Goal: Information Seeking & Learning: Compare options

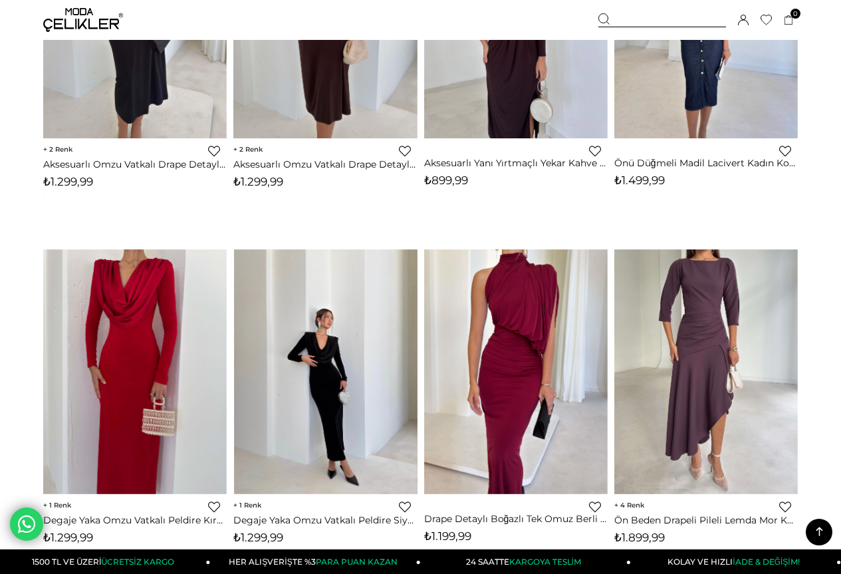
scroll to position [1130, 0]
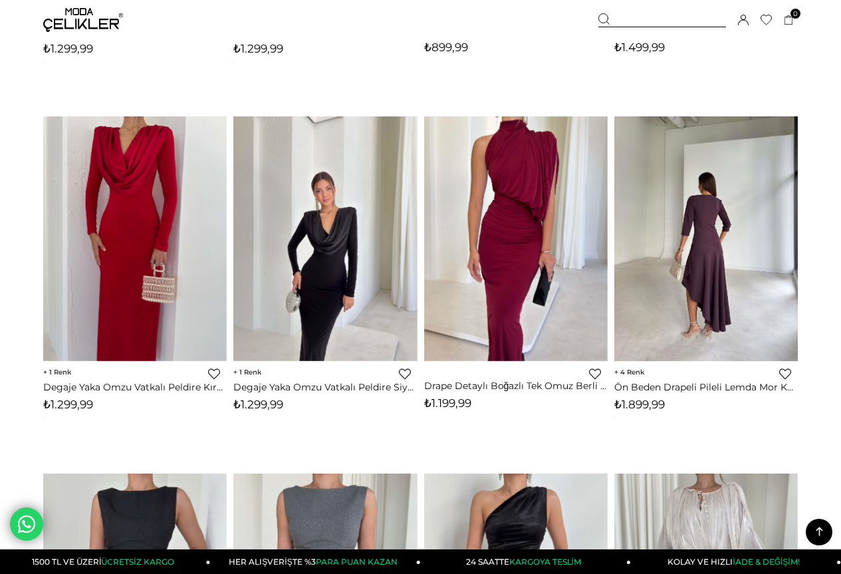
click at [696, 231] on div at bounding box center [706, 238] width 918 height 244
click at [698, 231] on img at bounding box center [705, 238] width 183 height 245
click at [698, 229] on img at bounding box center [705, 238] width 183 height 245
click at [711, 257] on img at bounding box center [705, 238] width 183 height 245
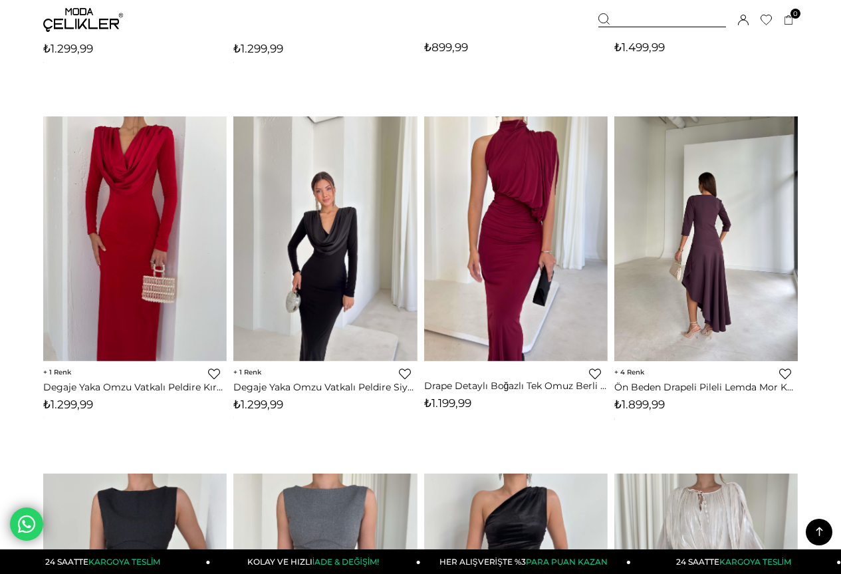
click at [711, 257] on img at bounding box center [705, 238] width 183 height 245
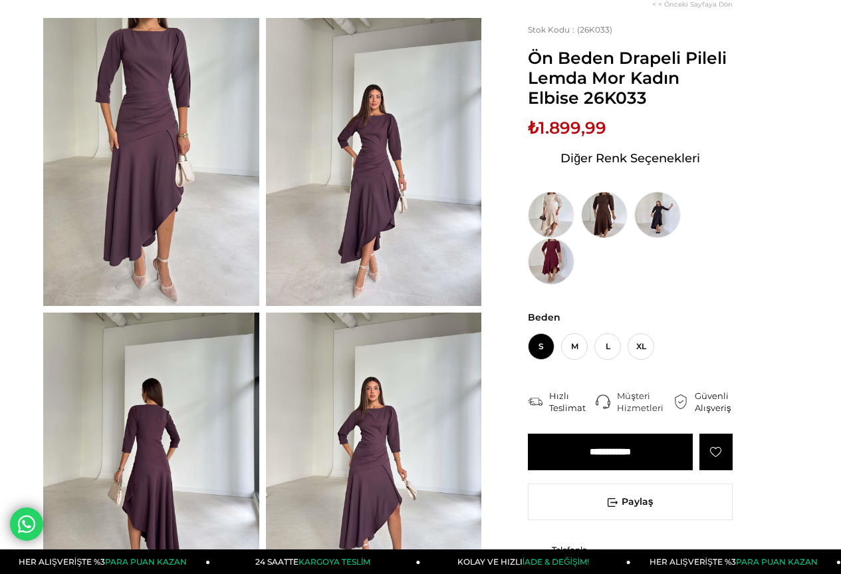
scroll to position [66, 0]
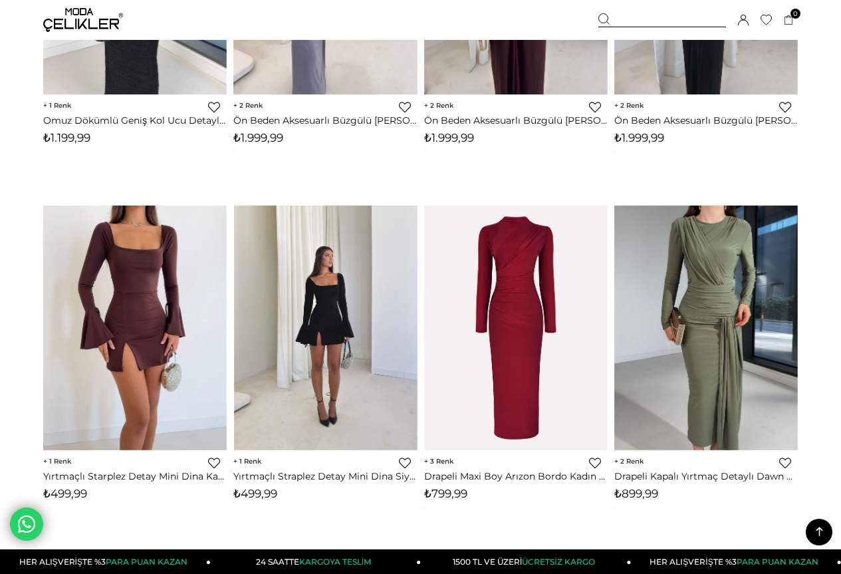
scroll to position [6469, 0]
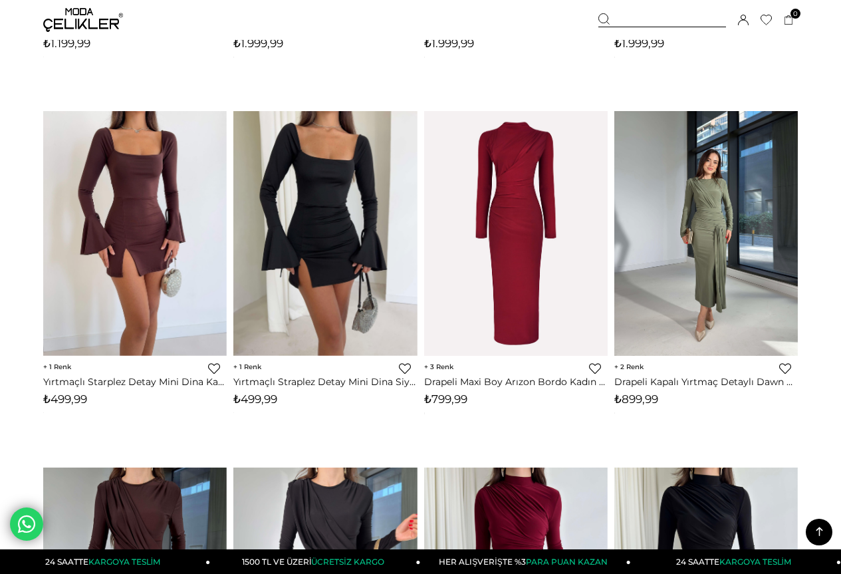
click at [714, 228] on img at bounding box center [705, 233] width 183 height 245
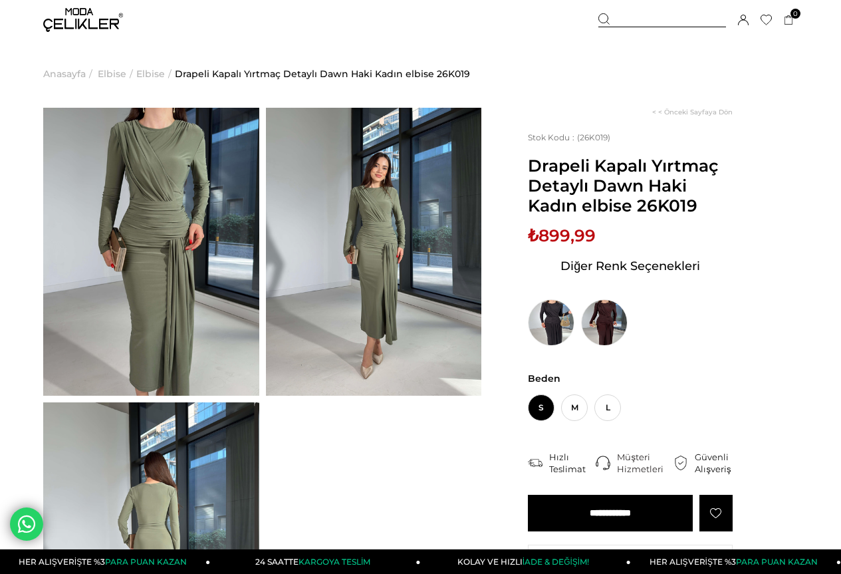
click at [162, 250] on img at bounding box center [151, 252] width 216 height 288
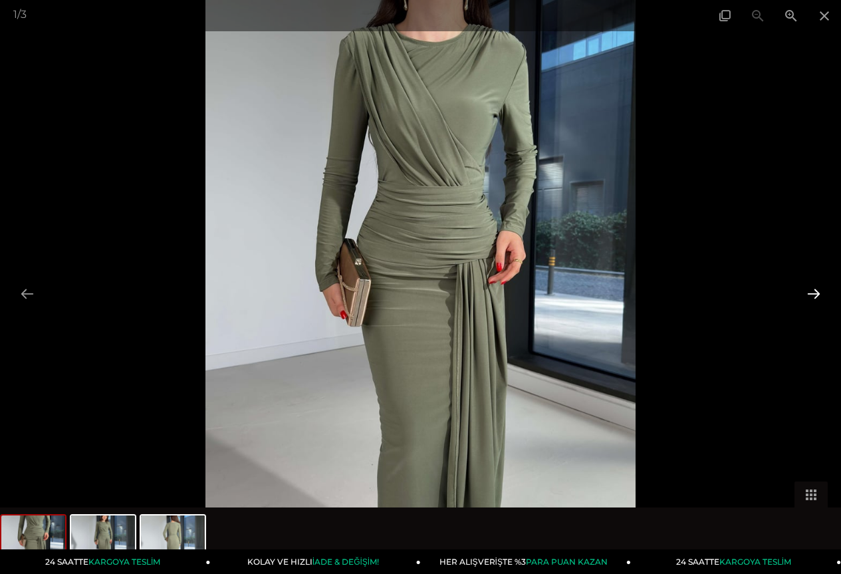
click at [810, 292] on button at bounding box center [813, 293] width 28 height 26
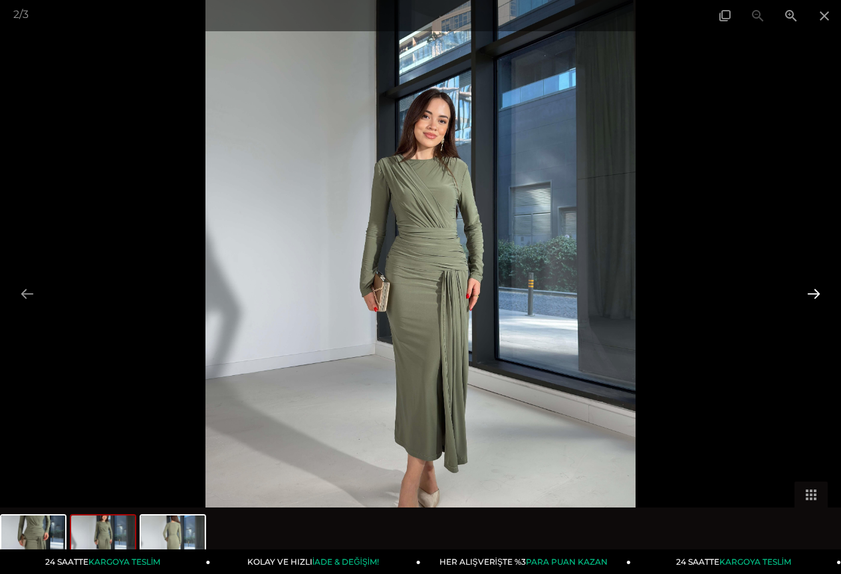
click at [810, 292] on button at bounding box center [813, 293] width 28 height 26
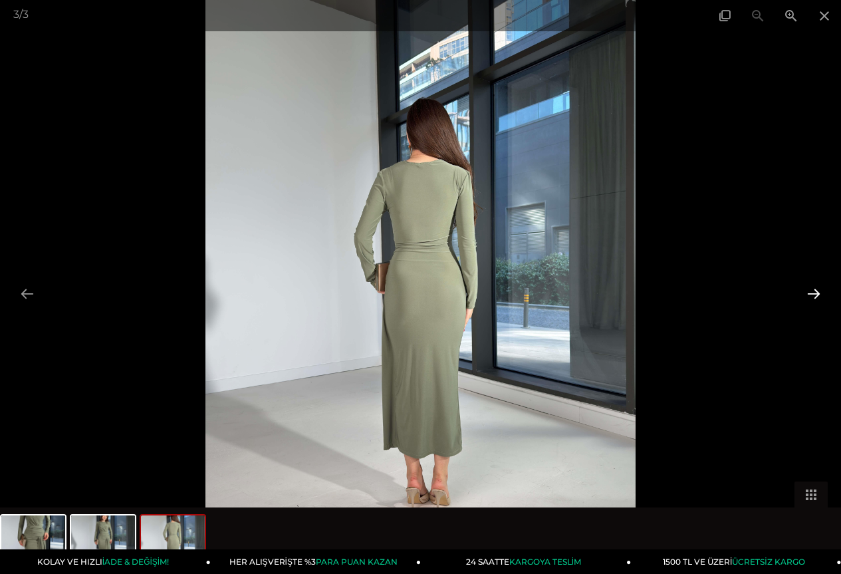
click at [809, 292] on button at bounding box center [813, 293] width 28 height 26
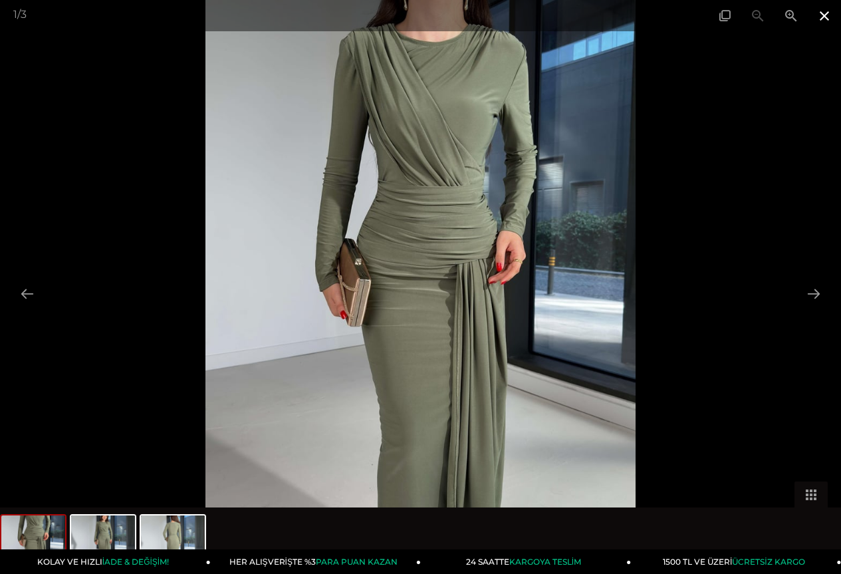
click at [819, 16] on span at bounding box center [823, 15] width 33 height 31
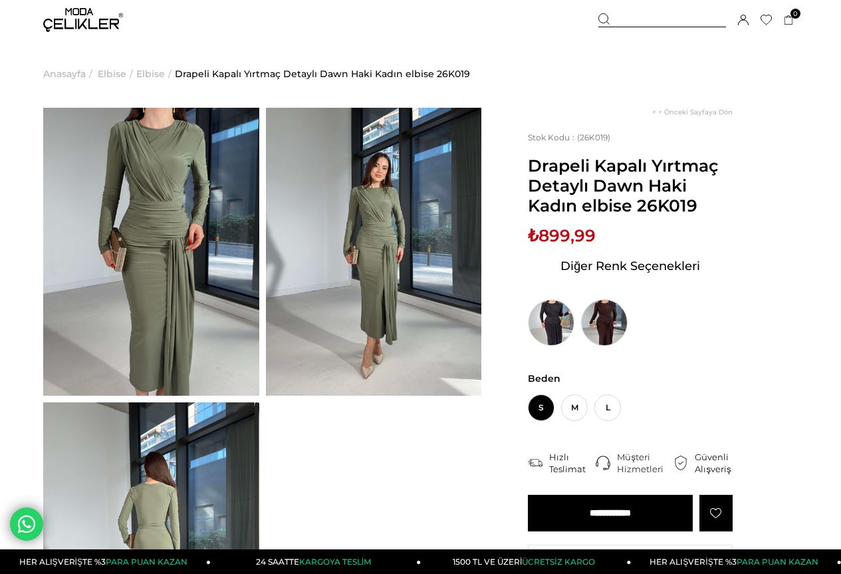
click at [612, 315] on img at bounding box center [604, 322] width 47 height 47
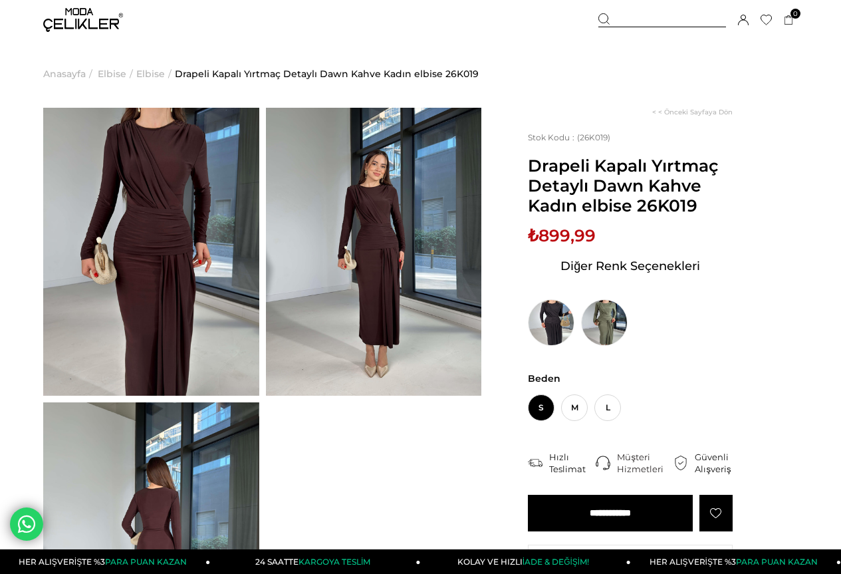
click at [161, 231] on img at bounding box center [151, 252] width 216 height 288
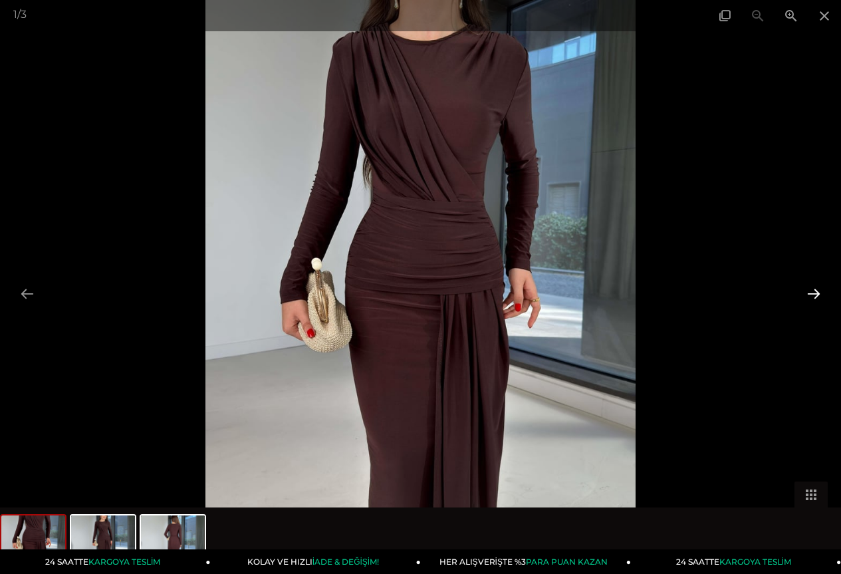
click at [813, 292] on button at bounding box center [813, 293] width 28 height 26
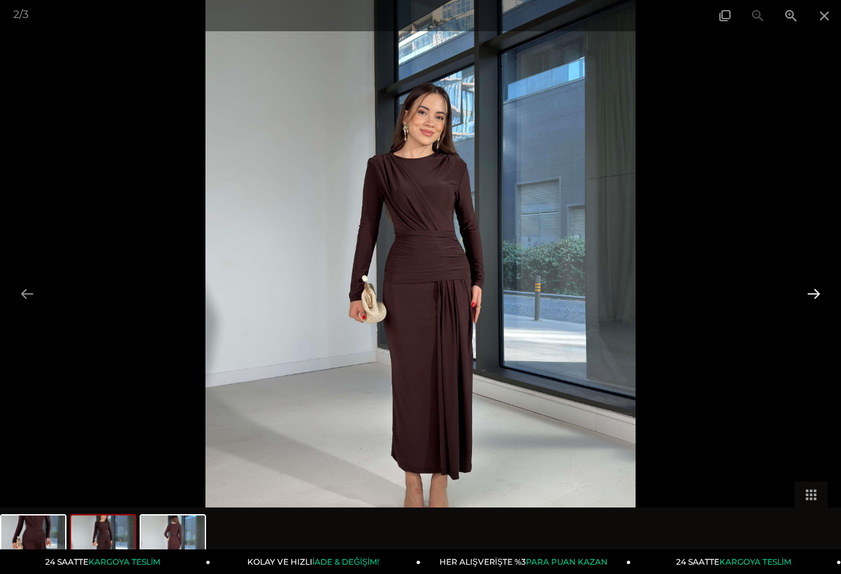
click at [813, 292] on button at bounding box center [813, 293] width 28 height 26
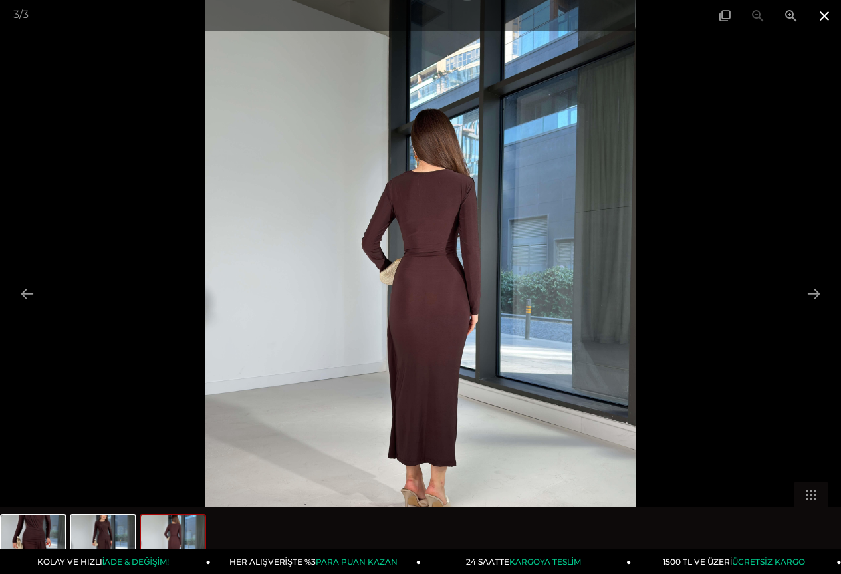
click at [826, 15] on span at bounding box center [823, 15] width 33 height 31
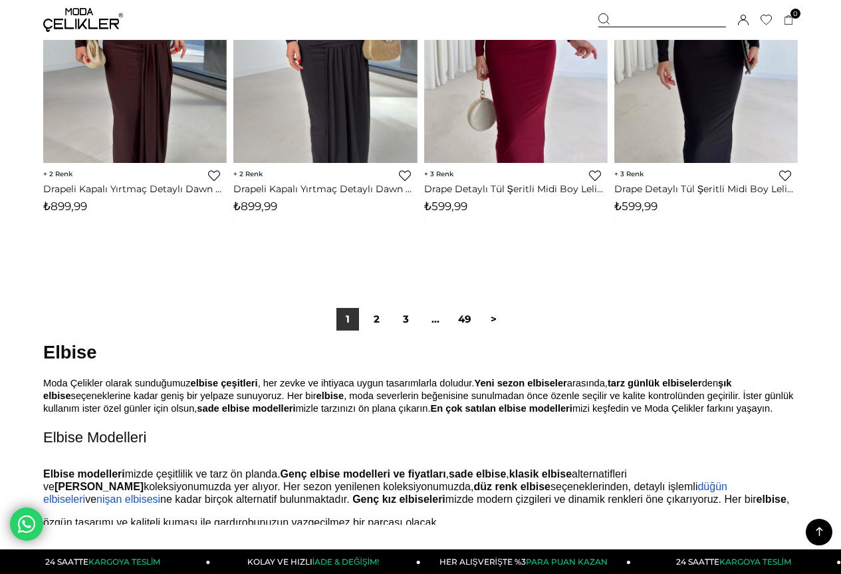
scroll to position [7046, 0]
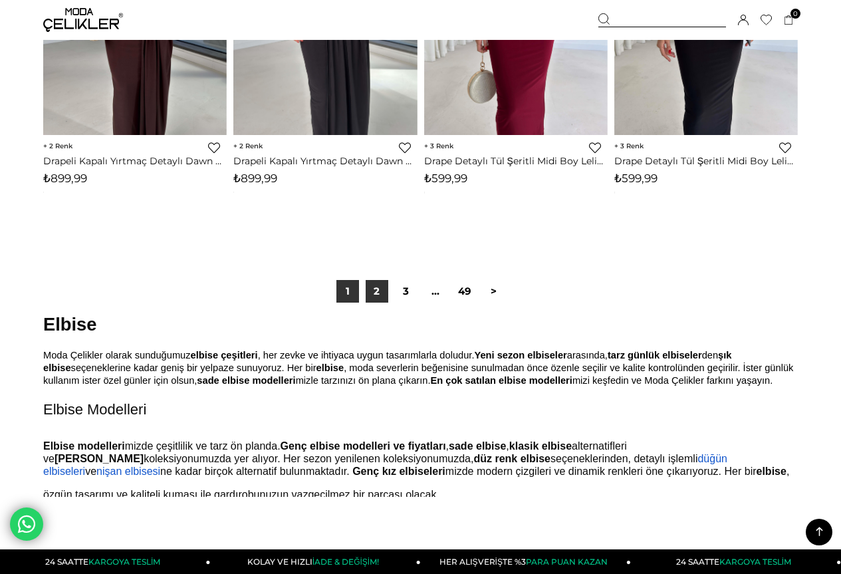
click at [373, 290] on link "2" at bounding box center [377, 291] width 23 height 23
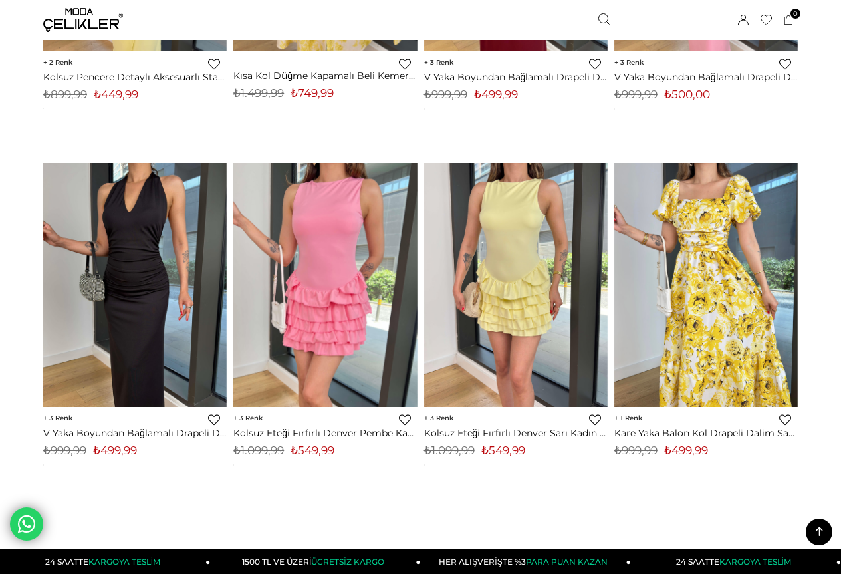
scroll to position [7044, 0]
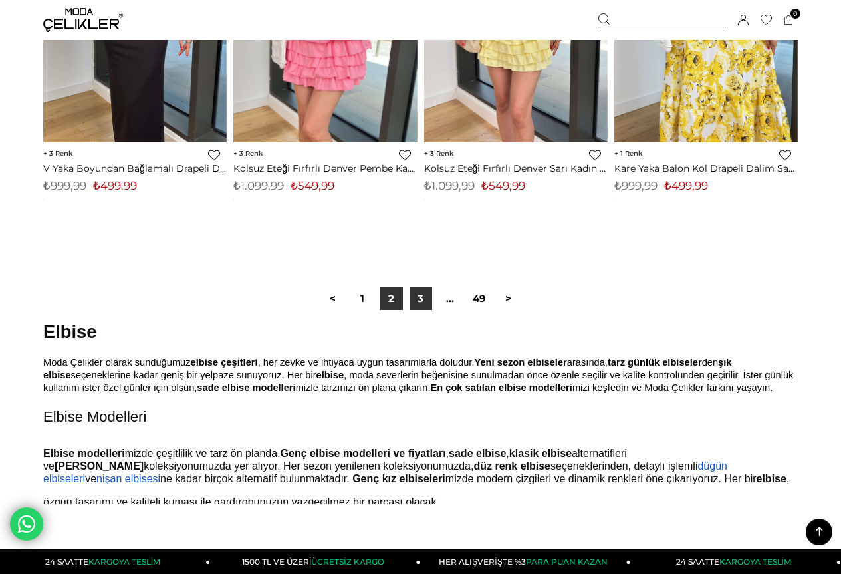
click at [417, 297] on link "3" at bounding box center [420, 298] width 23 height 23
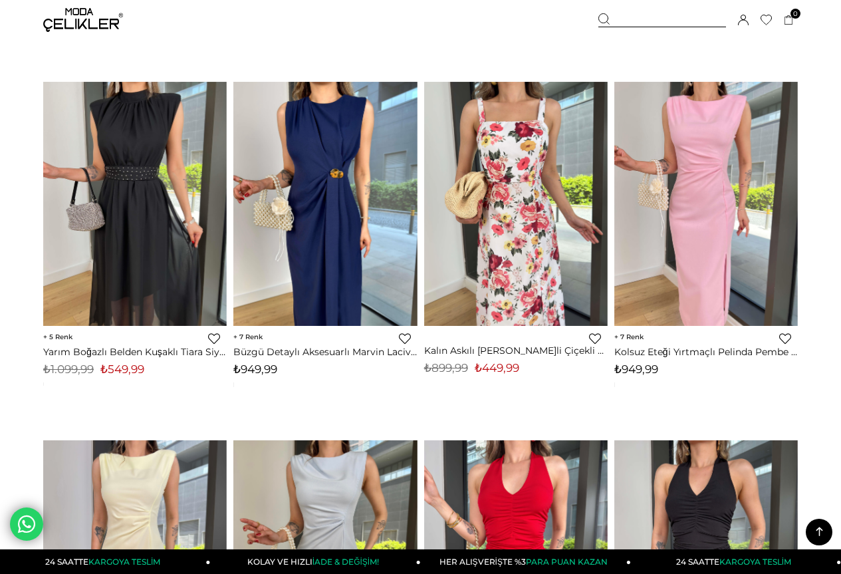
scroll to position [4386, 0]
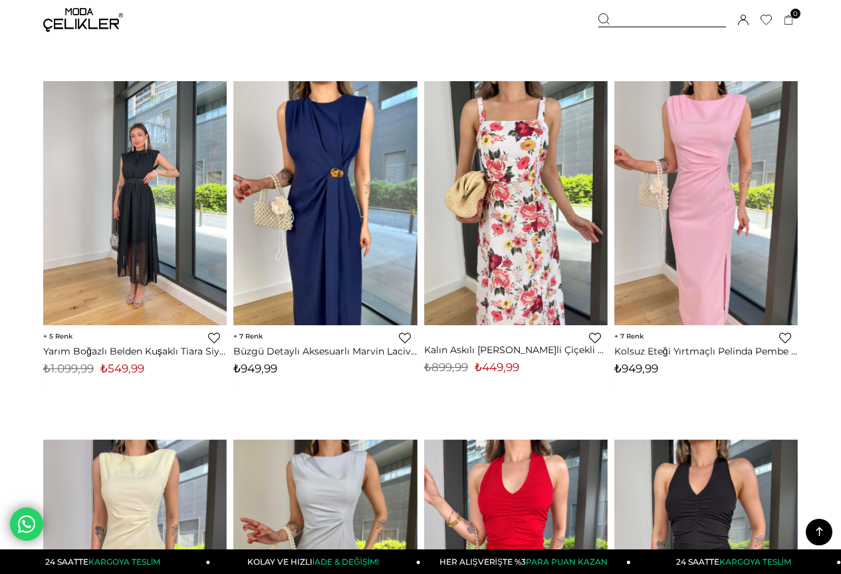
click at [144, 219] on img at bounding box center [134, 203] width 183 height 245
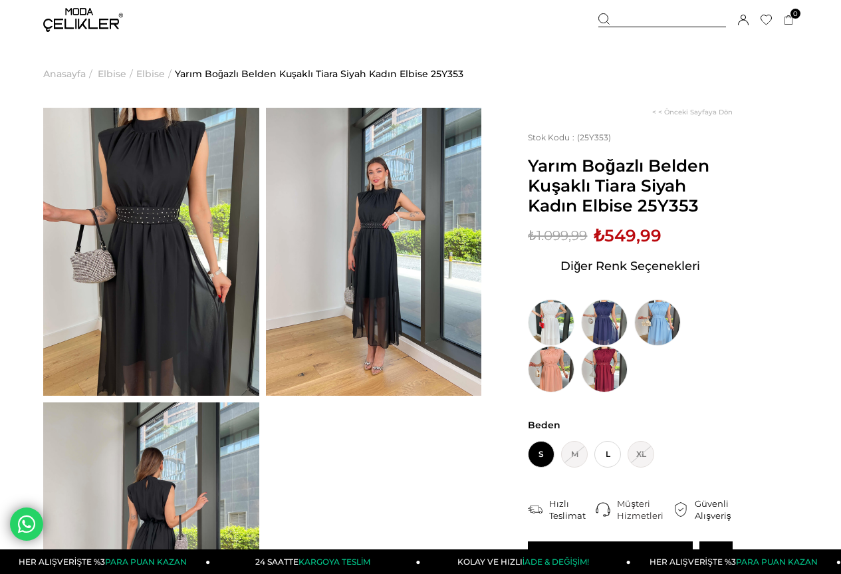
click at [385, 249] on img at bounding box center [374, 252] width 216 height 288
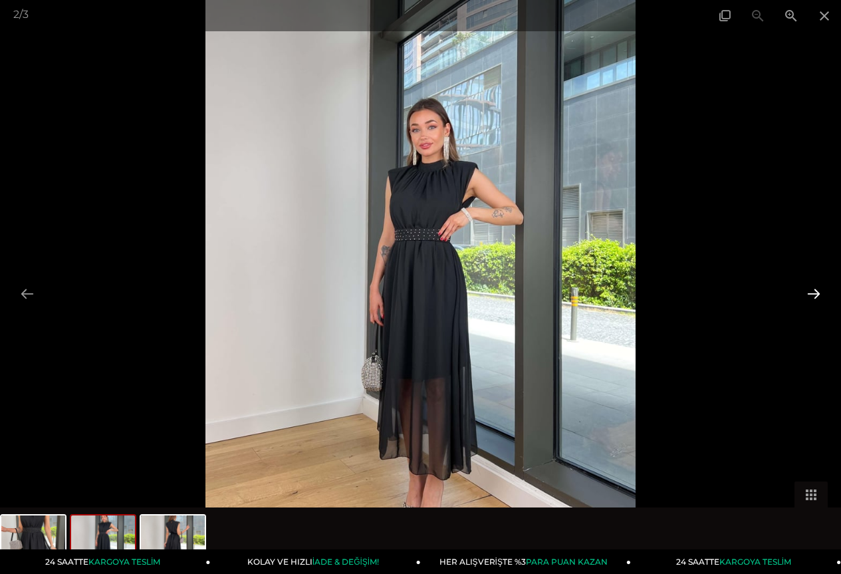
click at [814, 291] on button at bounding box center [813, 293] width 28 height 26
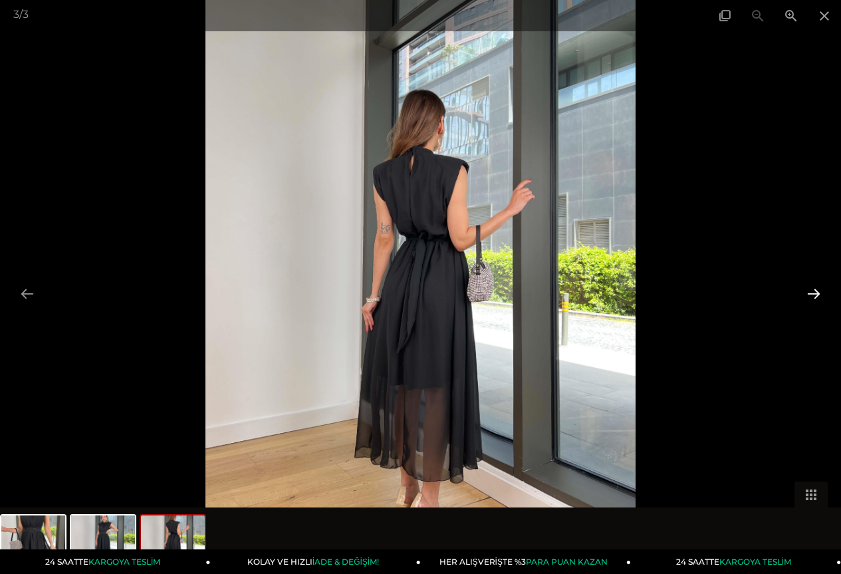
click at [814, 291] on button at bounding box center [813, 293] width 28 height 26
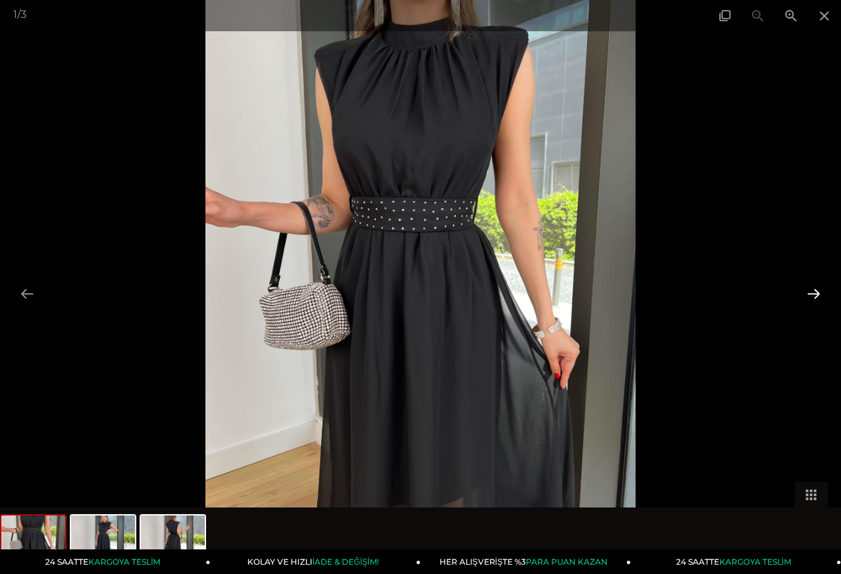
click at [814, 291] on button at bounding box center [813, 293] width 28 height 26
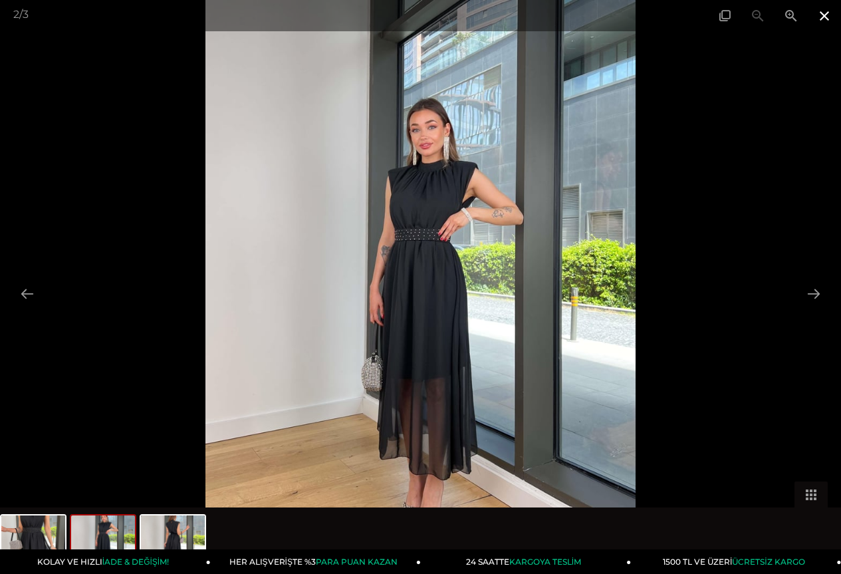
click at [825, 19] on span at bounding box center [823, 15] width 33 height 31
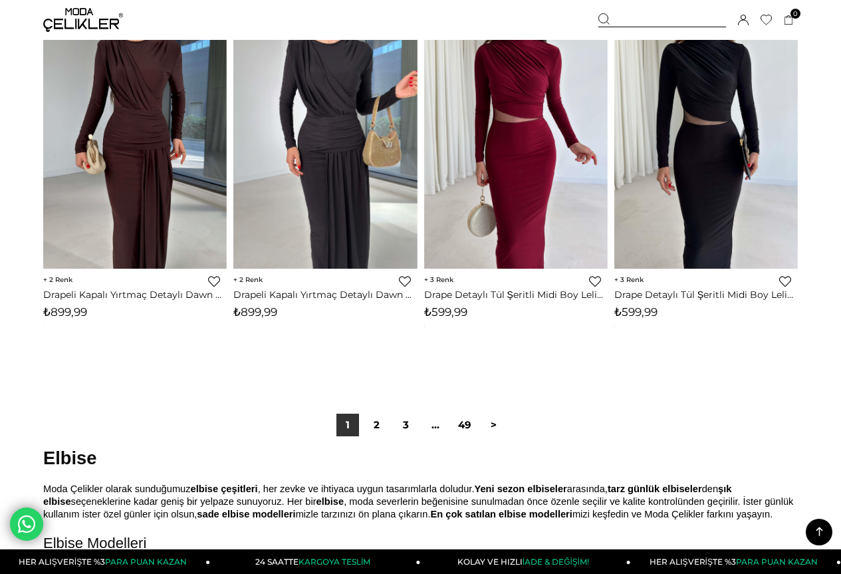
scroll to position [6875, 0]
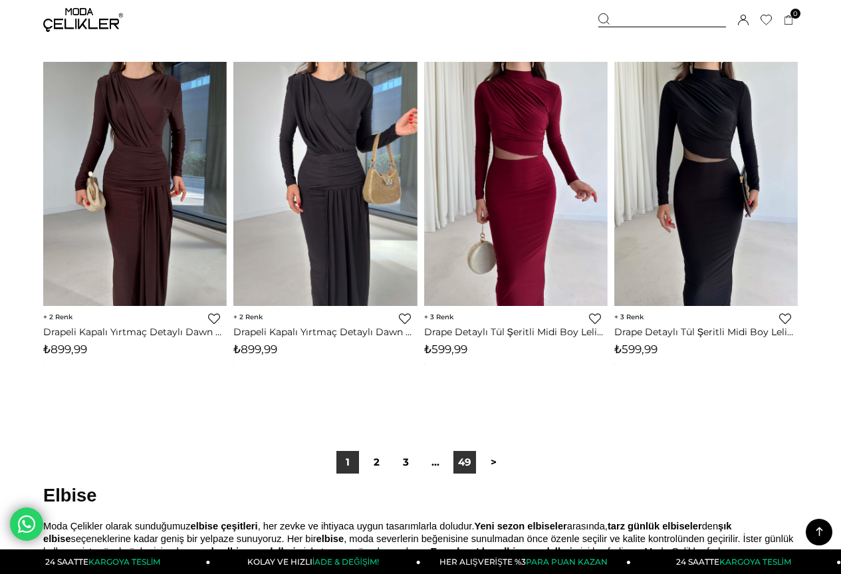
click at [464, 465] on link "49" at bounding box center [464, 462] width 23 height 23
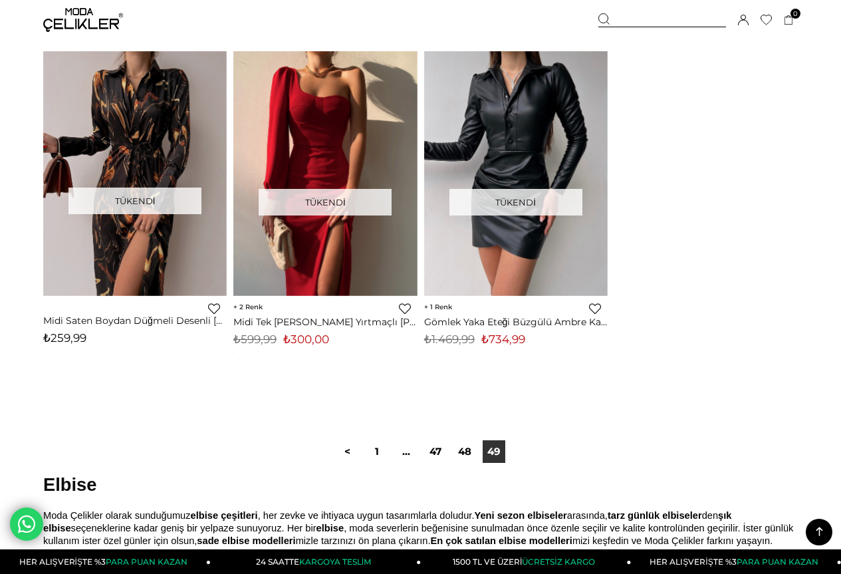
scroll to position [1196, 0]
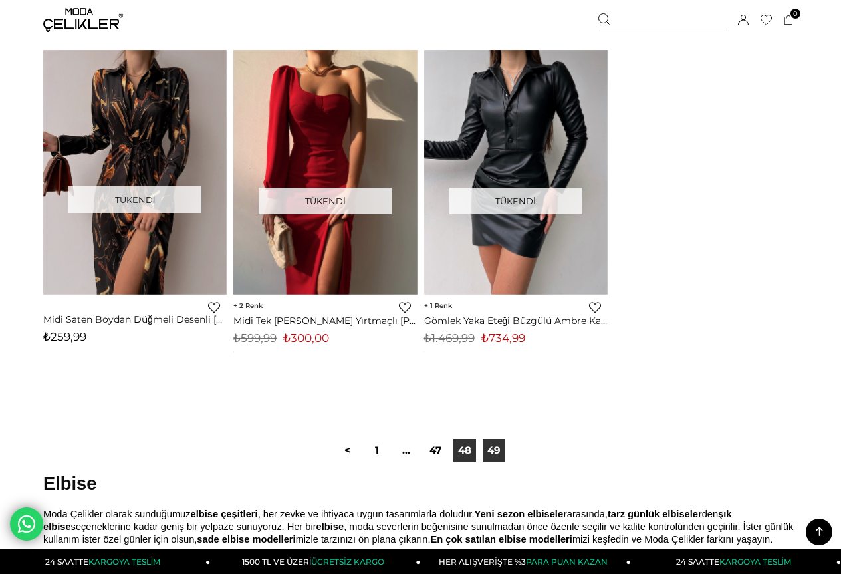
click at [464, 452] on link "48" at bounding box center [464, 450] width 23 height 23
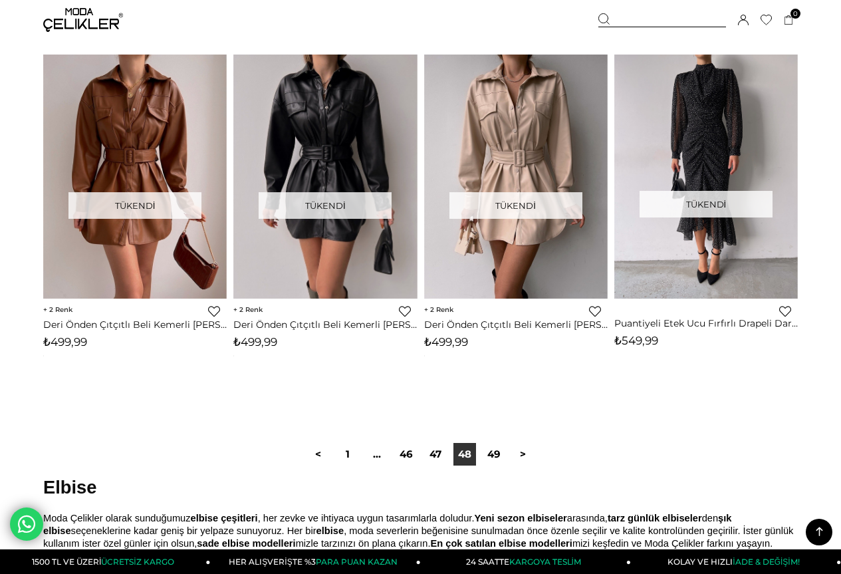
scroll to position [7044, 0]
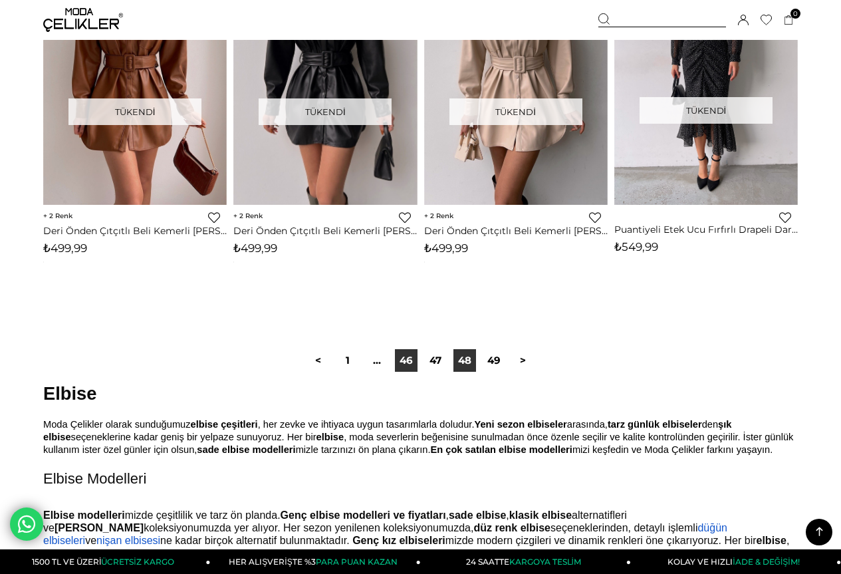
click at [411, 360] on link "46" at bounding box center [406, 360] width 23 height 23
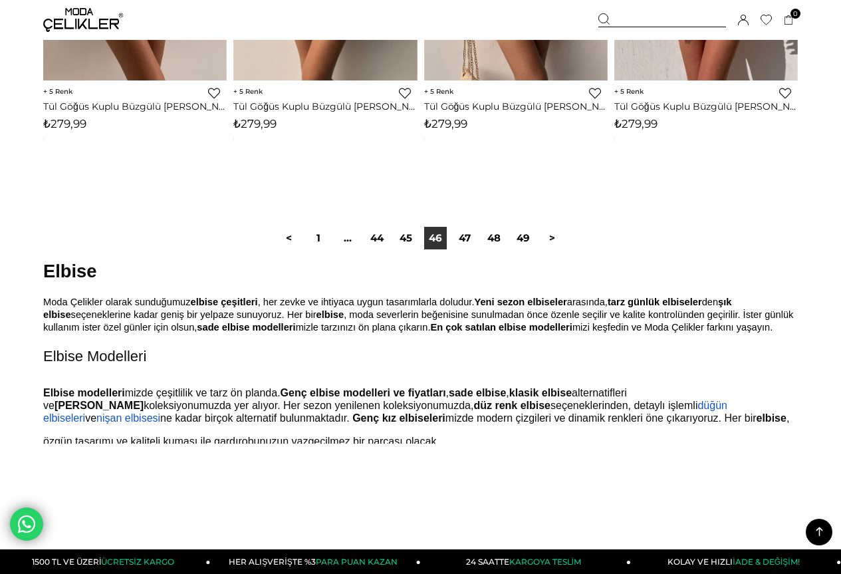
scroll to position [7177, 0]
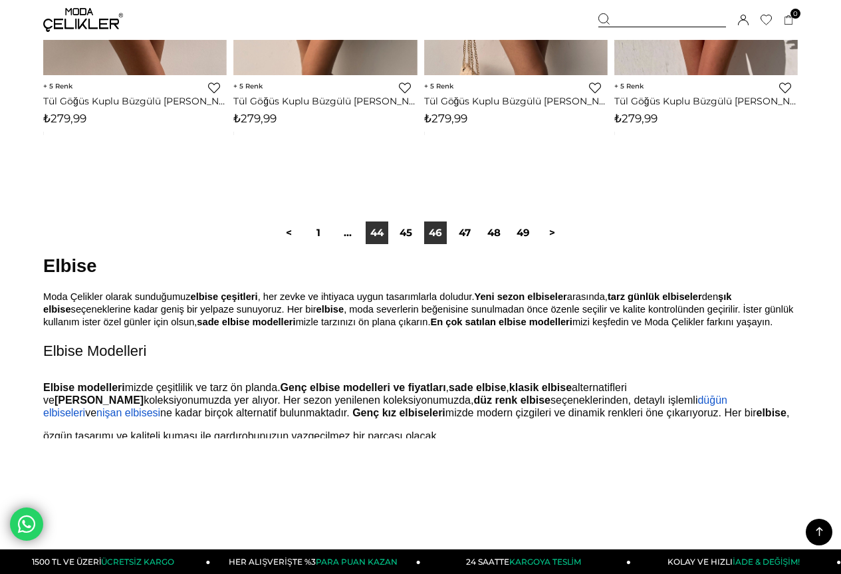
click at [367, 235] on link "44" at bounding box center [377, 232] width 23 height 23
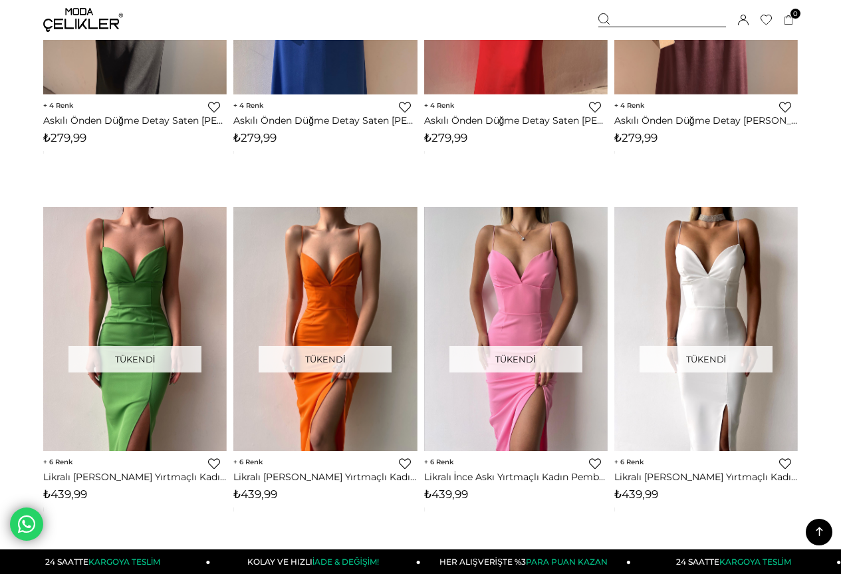
scroll to position [1063, 0]
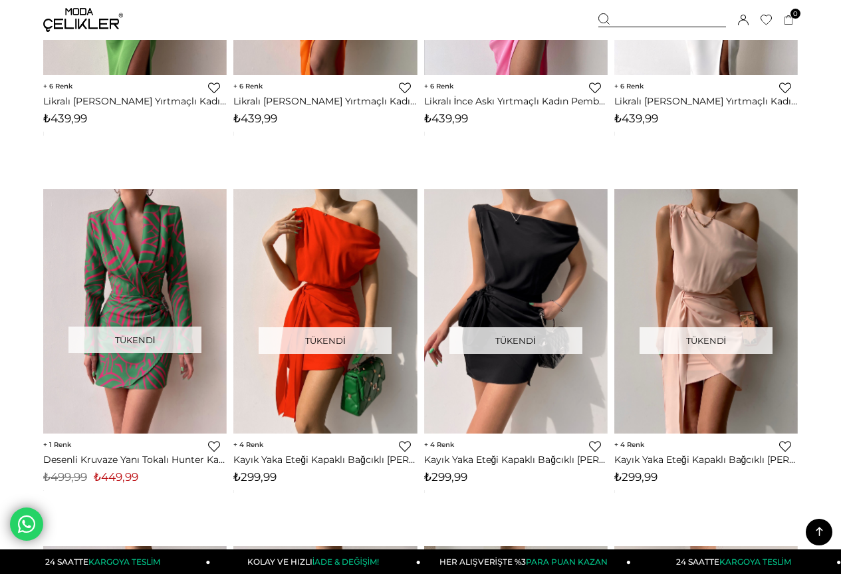
scroll to position [7177, 0]
